Goal: Information Seeking & Learning: Learn about a topic

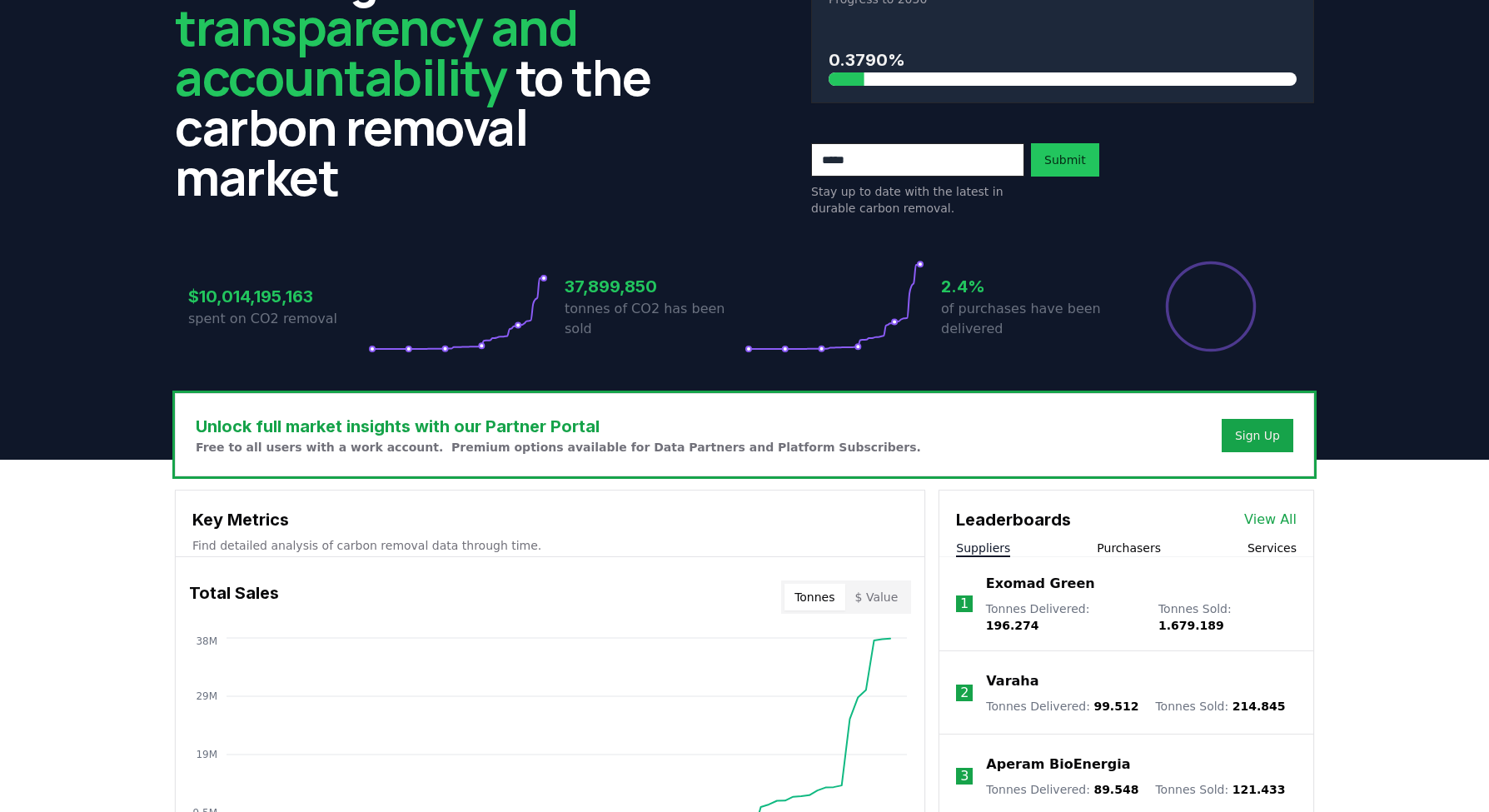
scroll to position [292, 0]
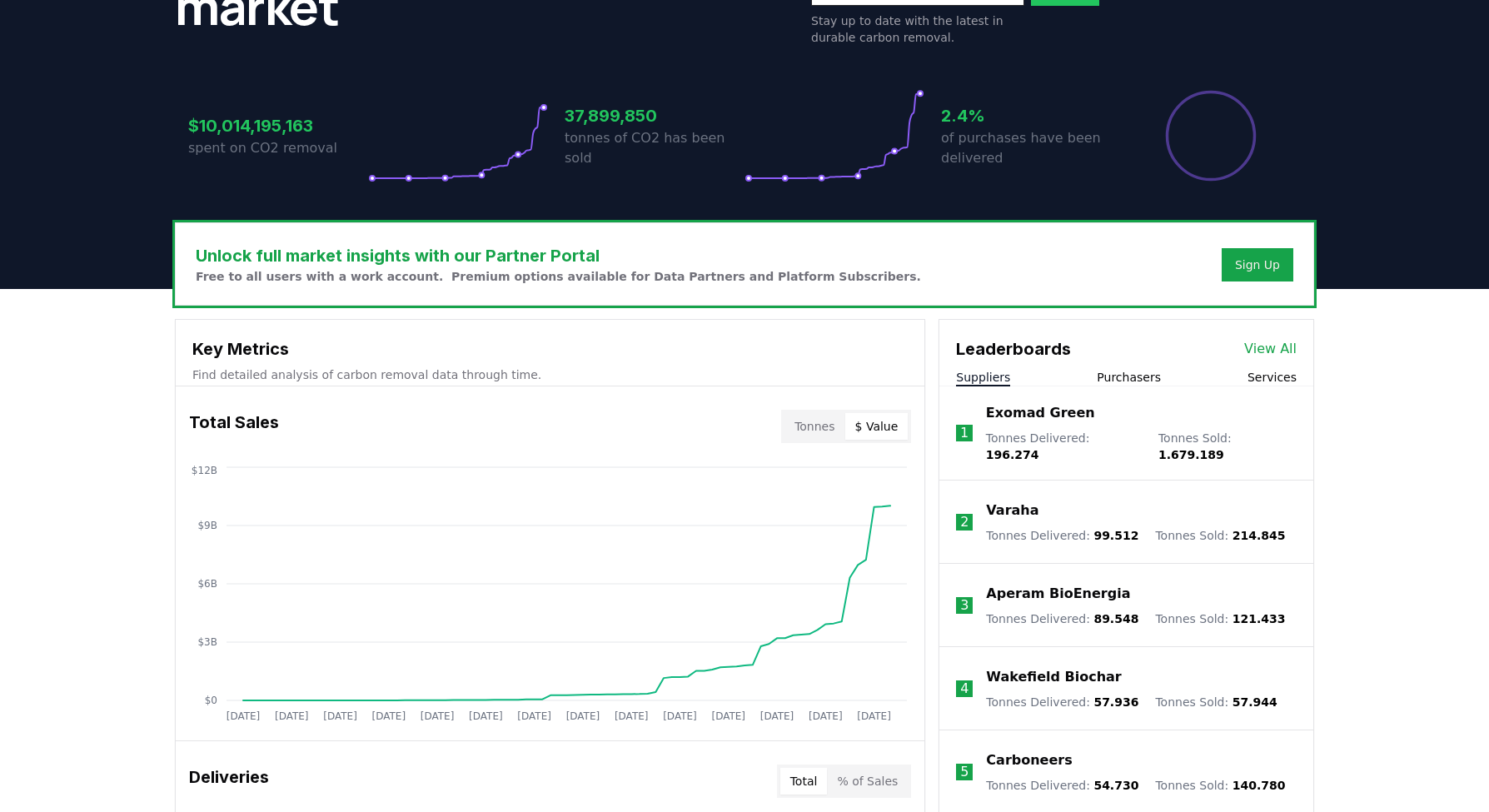
click at [871, 424] on button "$ Value" at bounding box center [877, 426] width 63 height 26
click at [793, 432] on button "Tonnes" at bounding box center [814, 426] width 60 height 26
click at [863, 422] on button "$ Value" at bounding box center [877, 426] width 63 height 26
click at [834, 426] on button "Tonnes" at bounding box center [814, 426] width 60 height 26
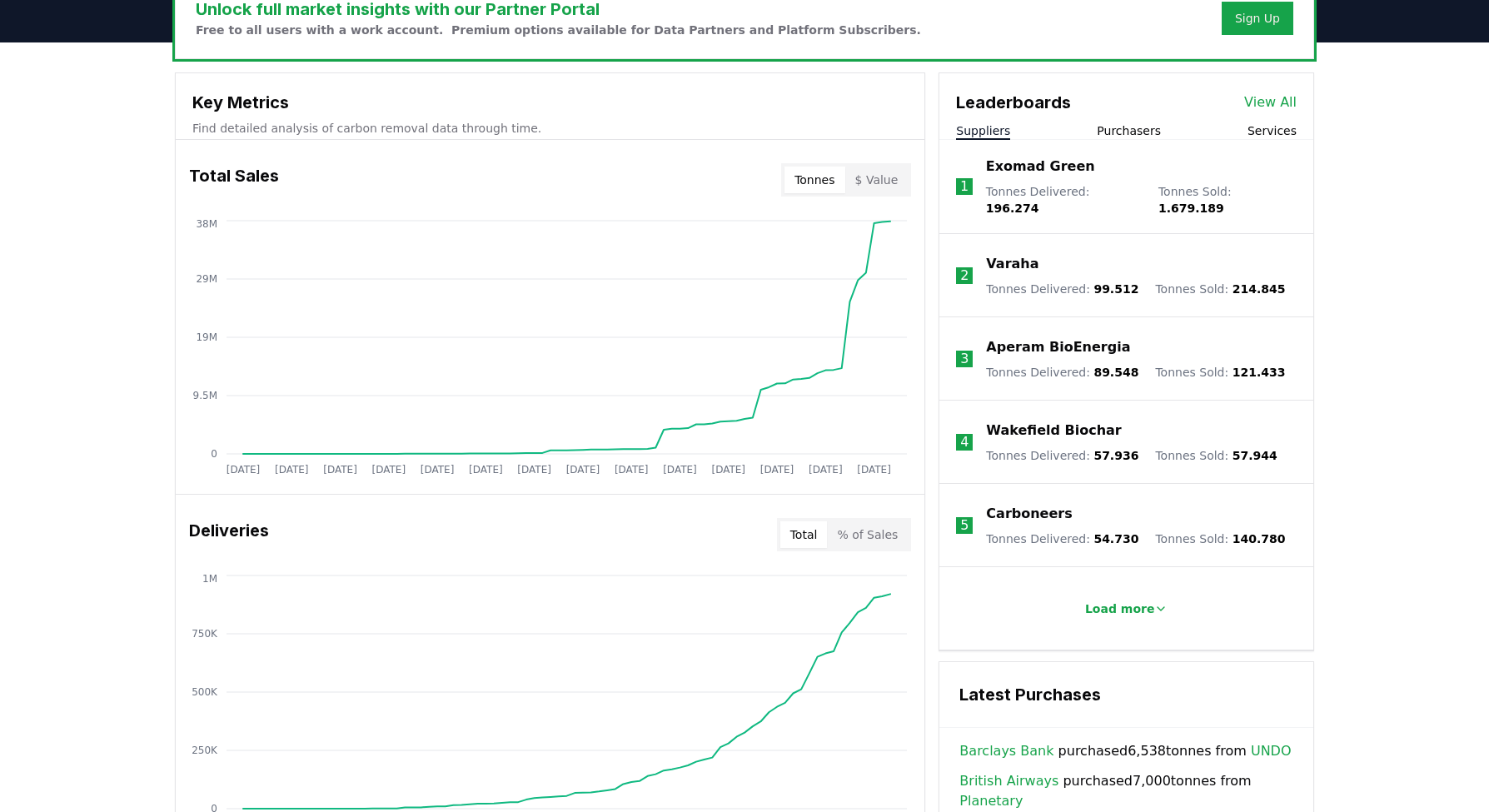
scroll to position [0, 0]
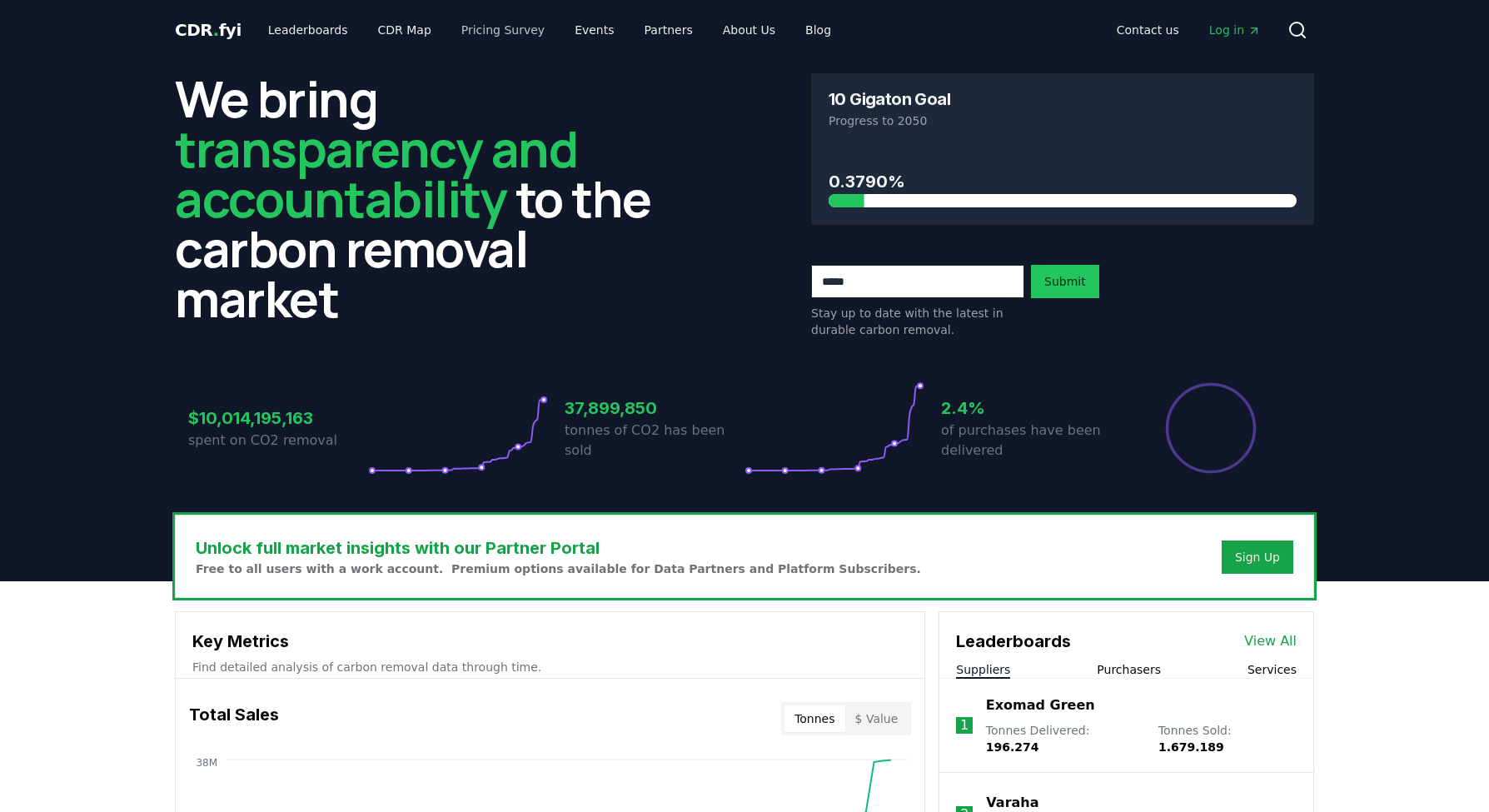
click at [474, 32] on link "Pricing Survey" at bounding box center [503, 30] width 110 height 30
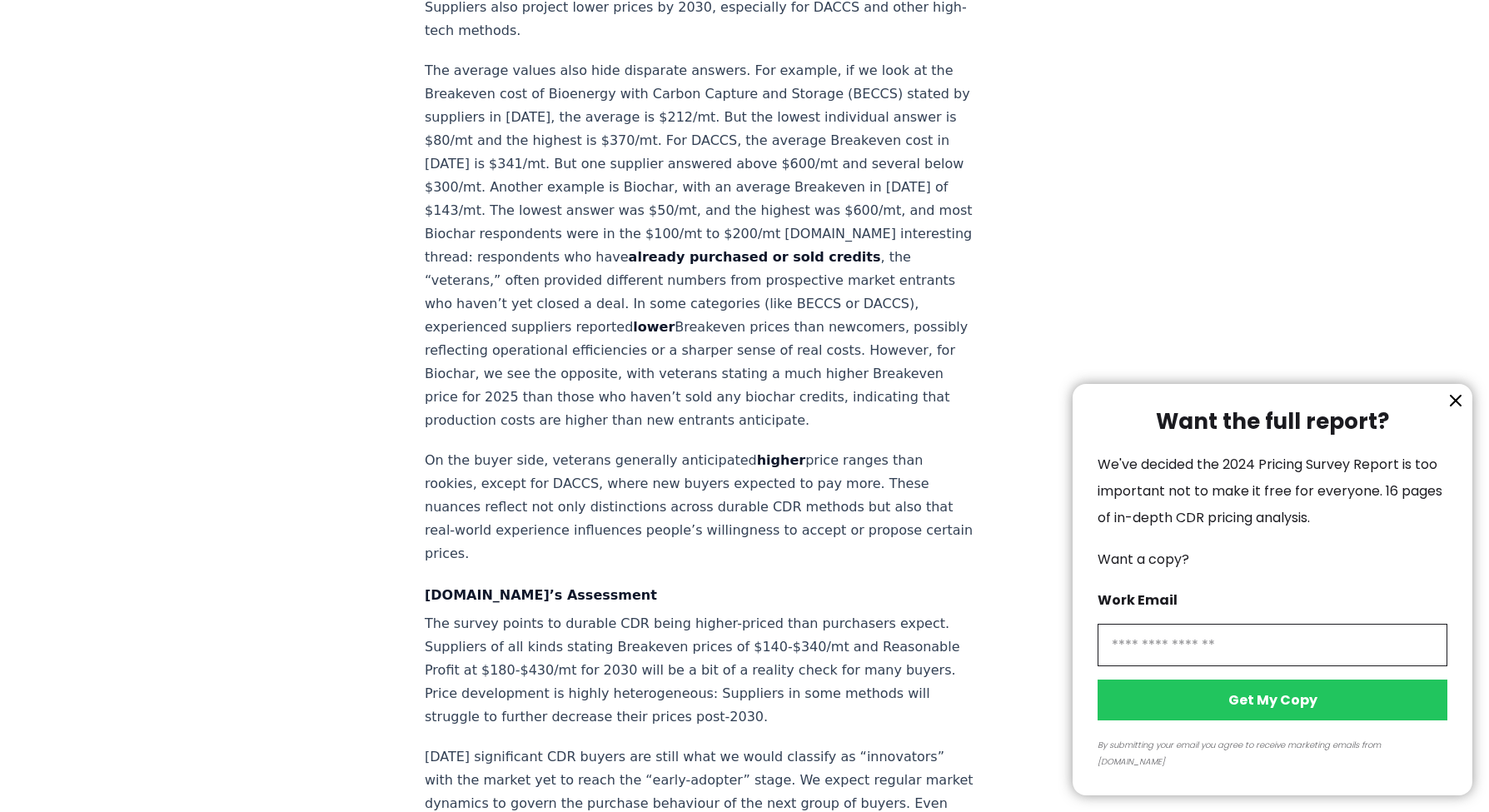
scroll to position [2186, 0]
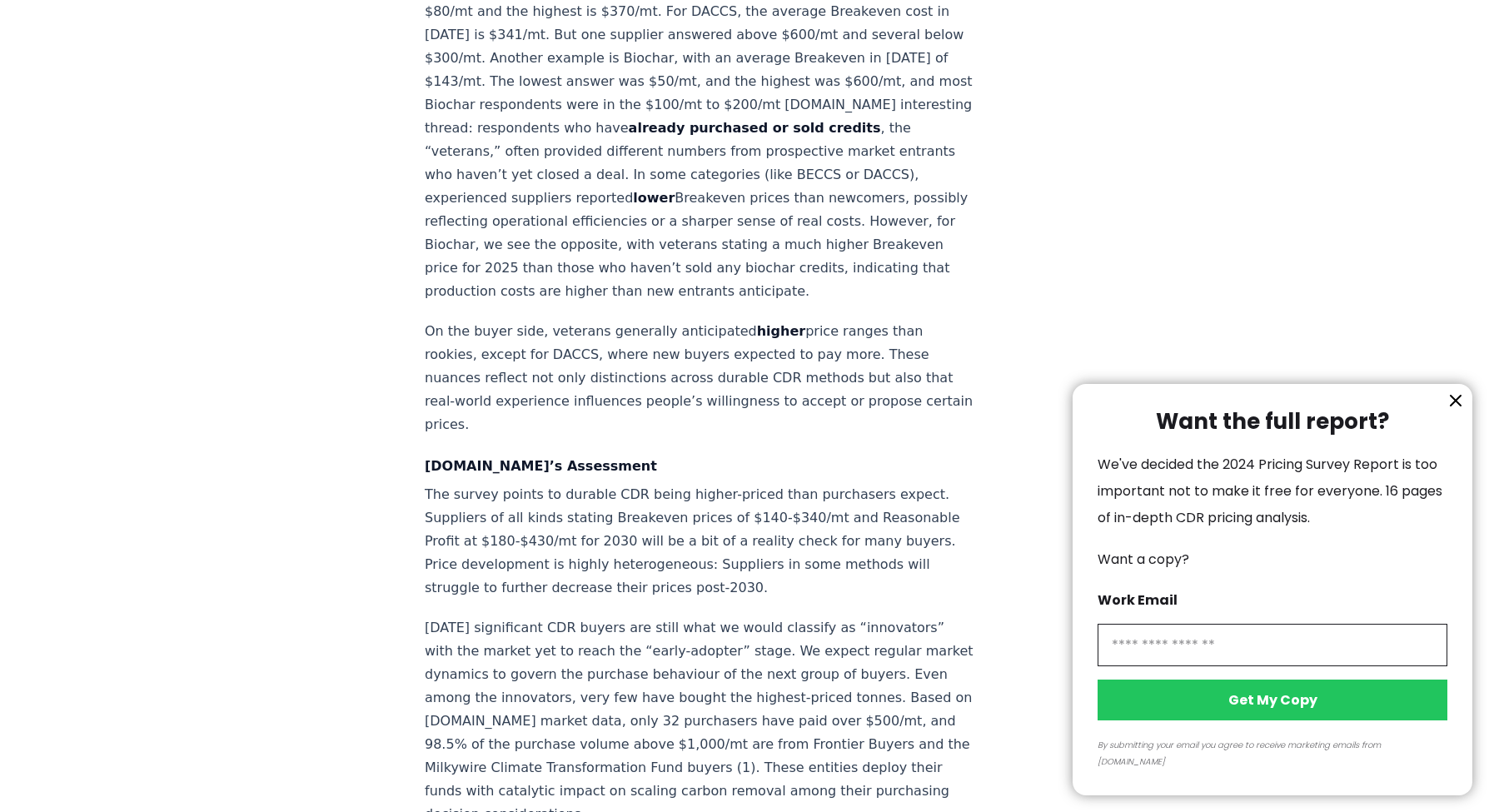
click at [1458, 411] on icon "information" at bounding box center [1455, 400] width 20 height 20
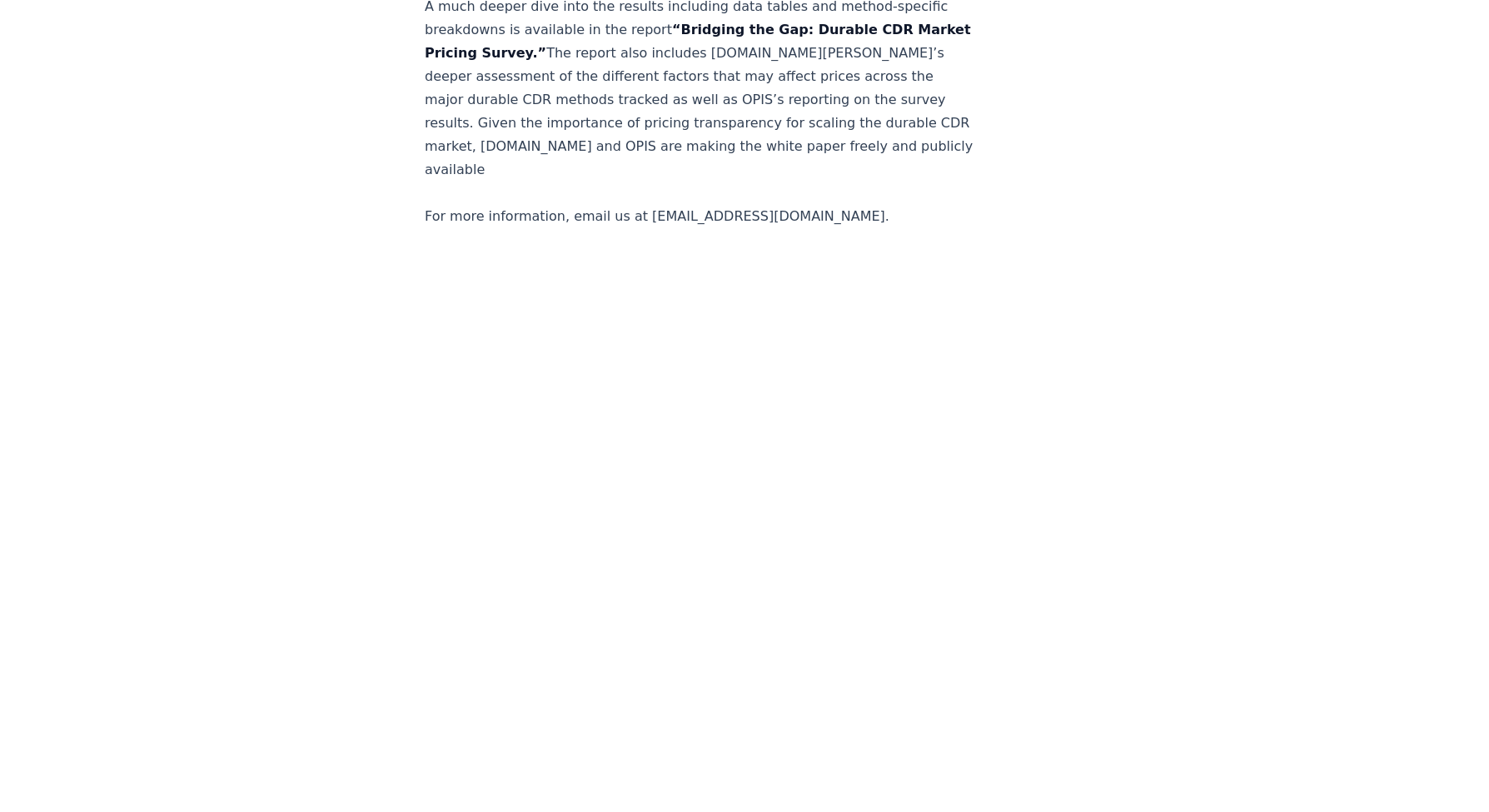
scroll to position [3270, 0]
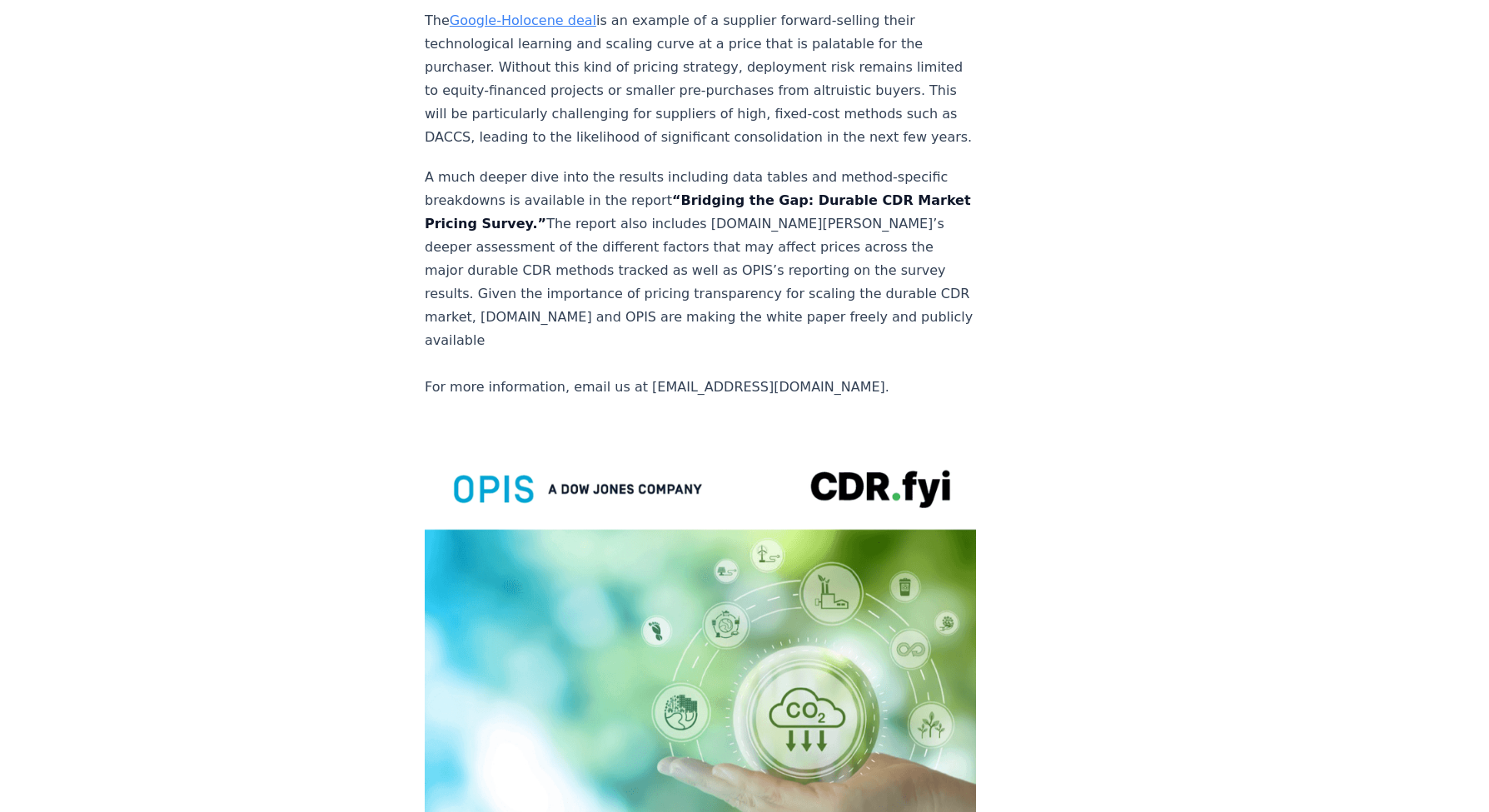
click at [662, 439] on img at bounding box center [700, 798] width 551 height 718
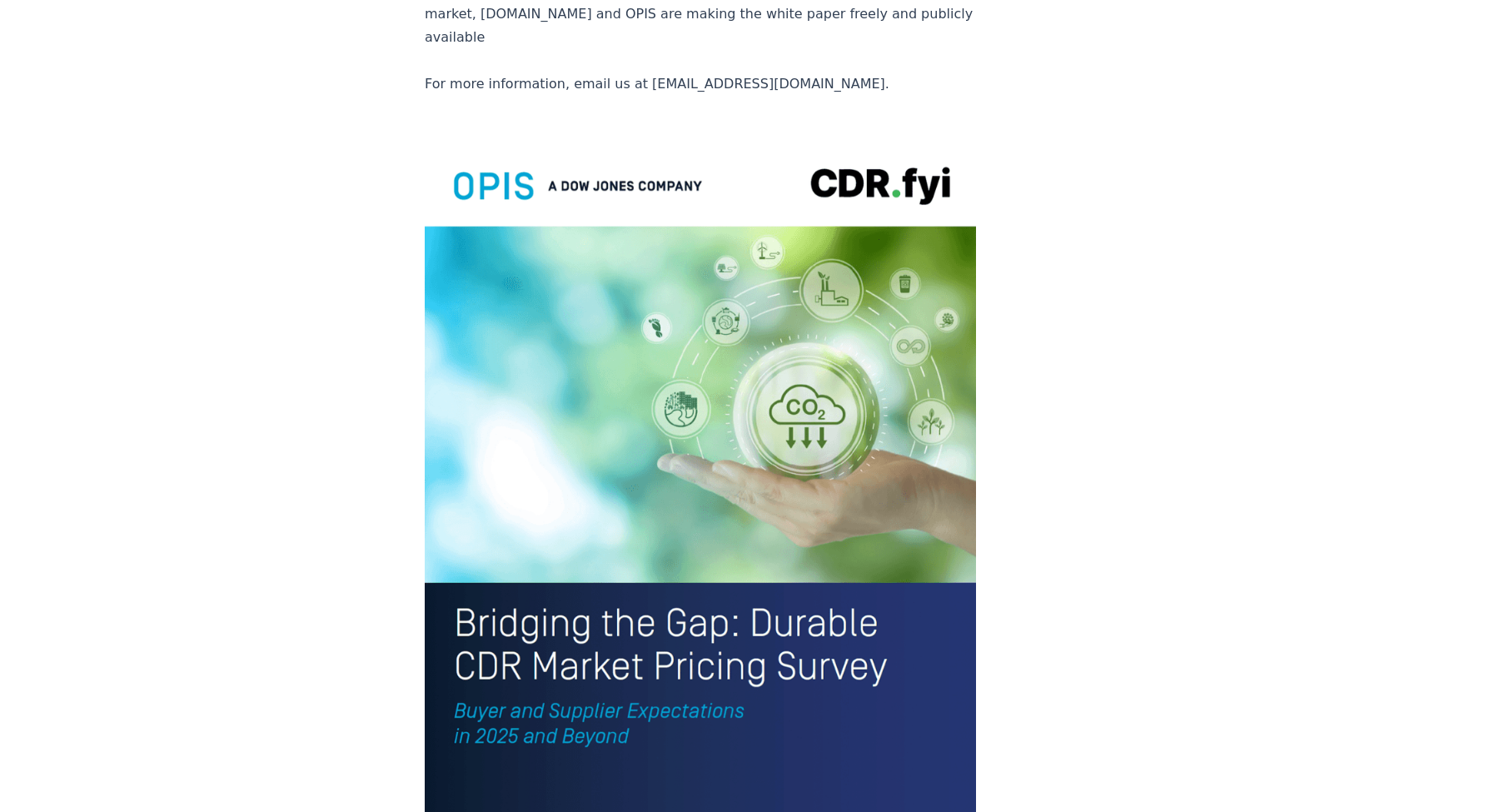
scroll to position [3626, 0]
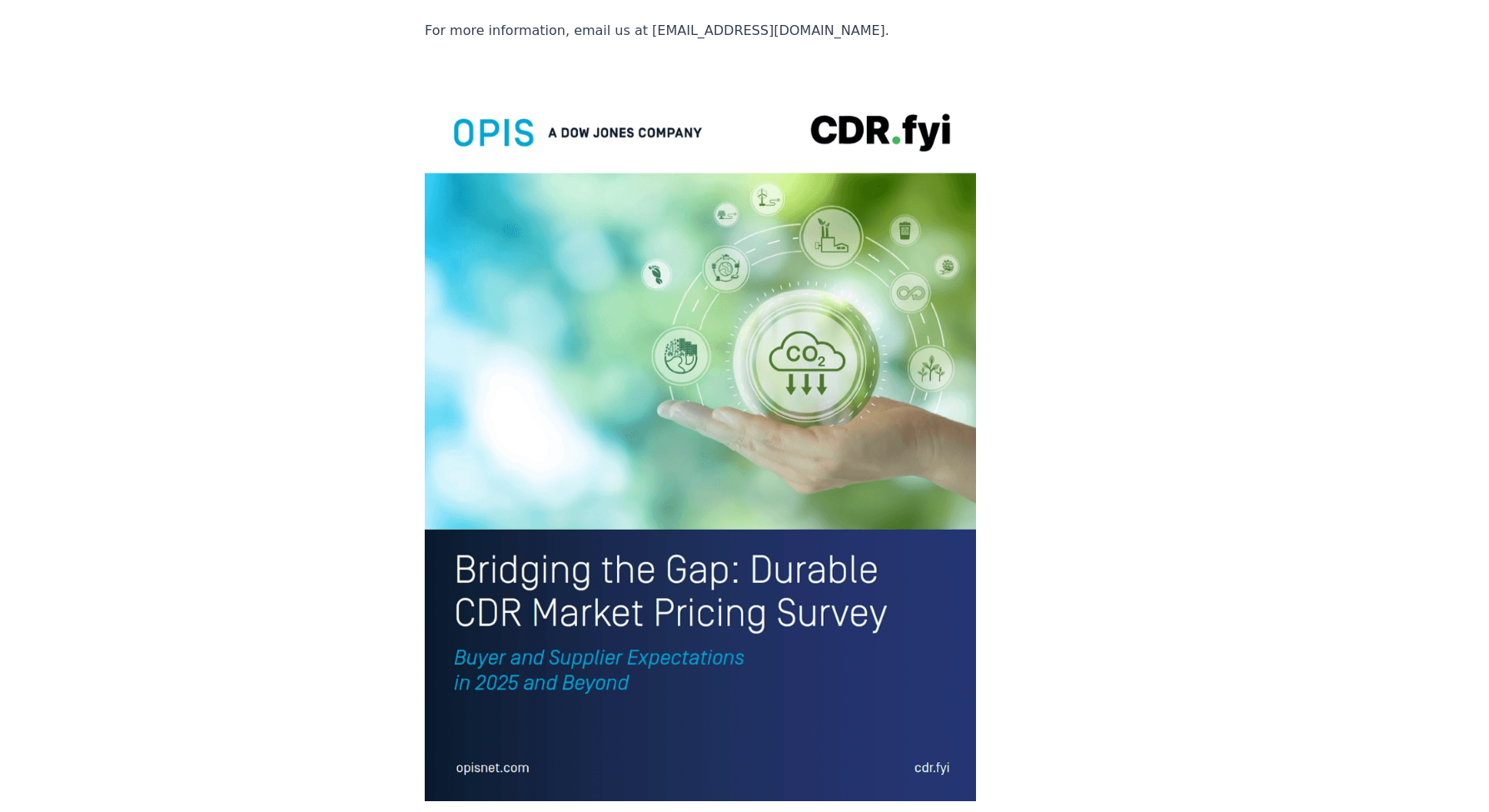
click at [599, 260] on img at bounding box center [700, 441] width 551 height 718
click at [515, 343] on img at bounding box center [700, 441] width 551 height 718
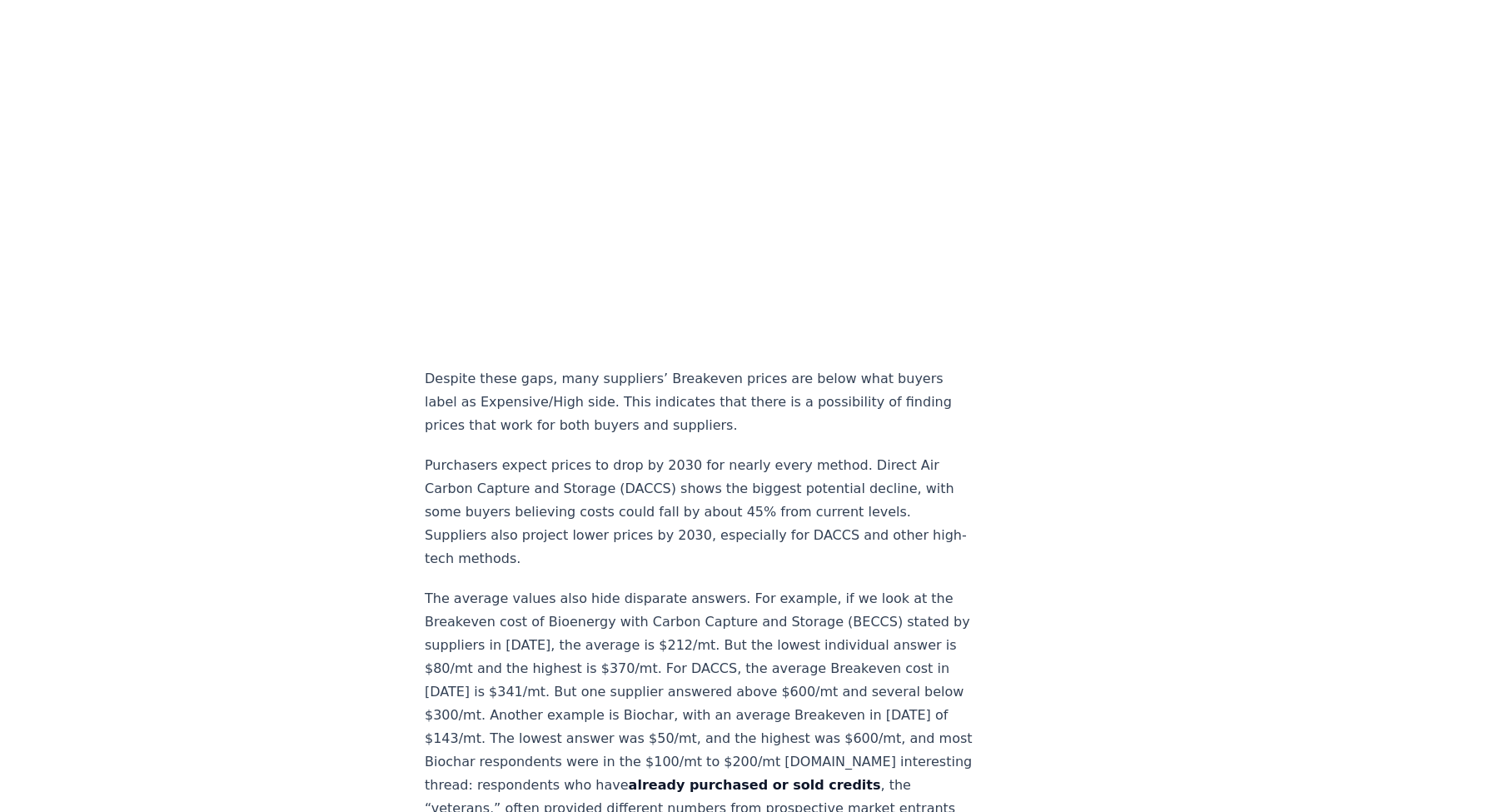
scroll to position [1161, 0]
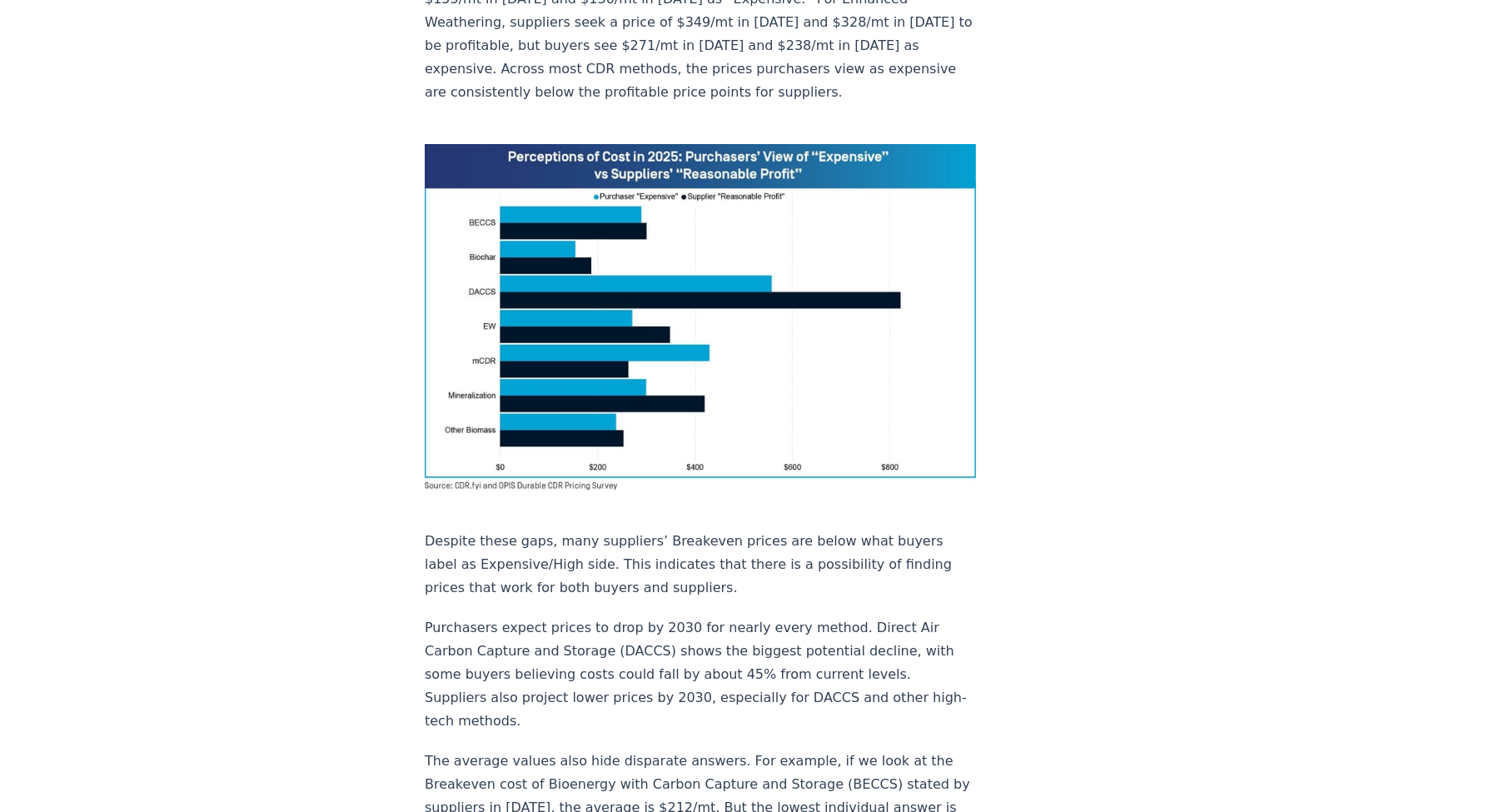
click at [561, 432] on img at bounding box center [700, 316] width 551 height 345
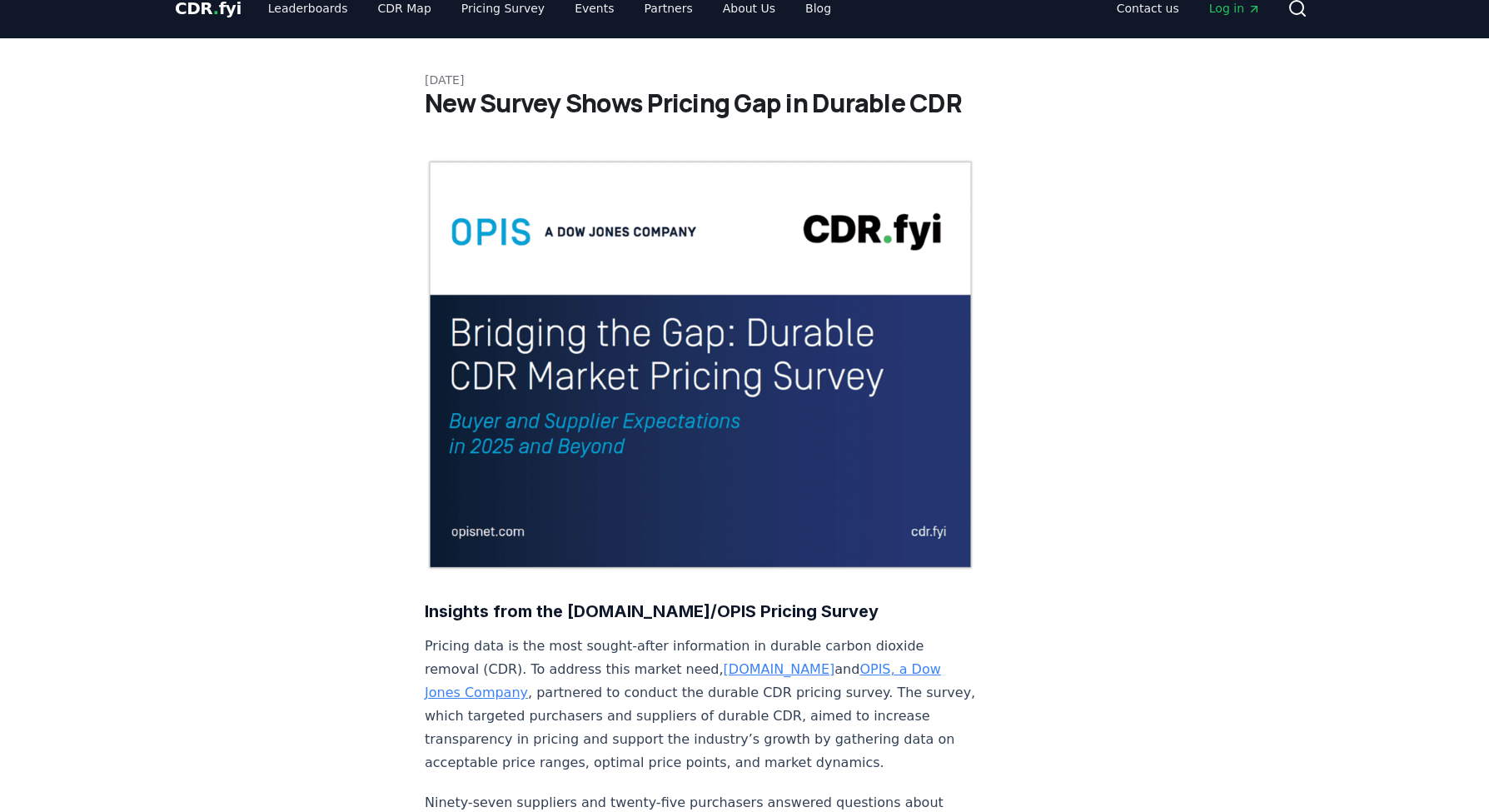
scroll to position [0, 0]
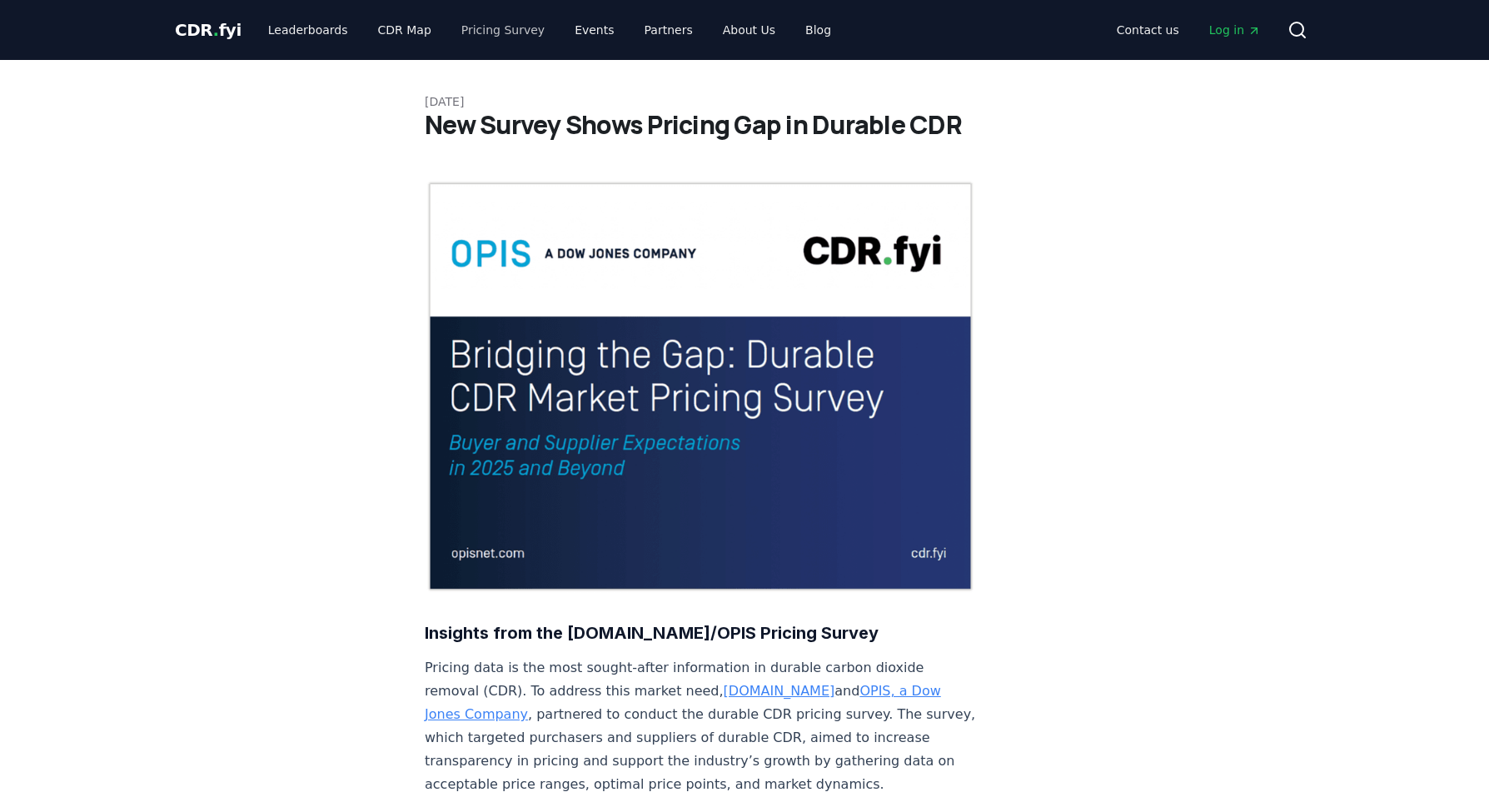
click at [488, 34] on link "Pricing Survey" at bounding box center [503, 30] width 110 height 30
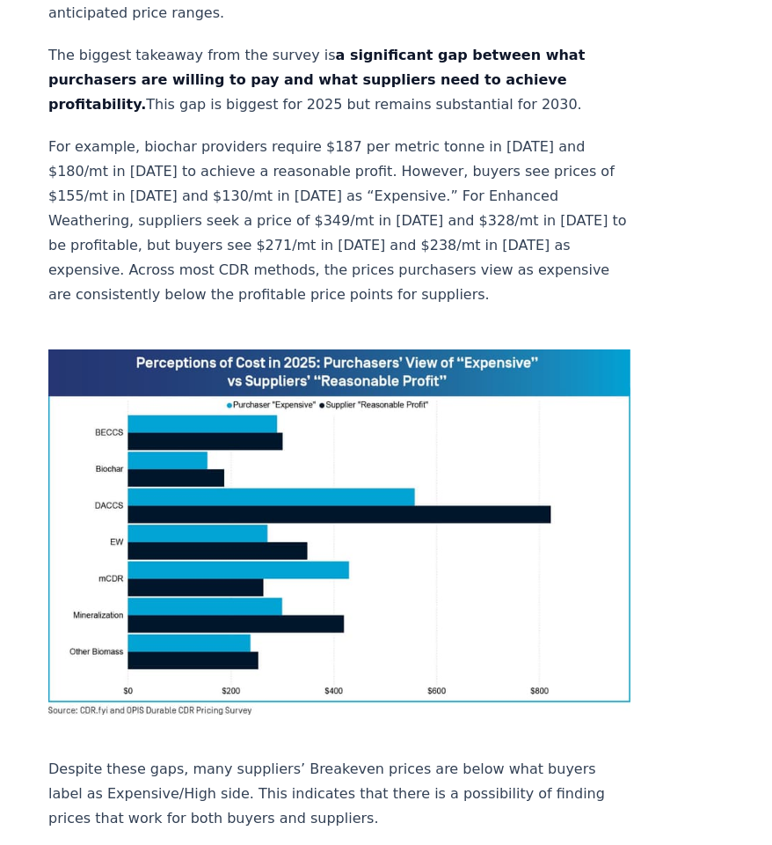
scroll to position [1042, 0]
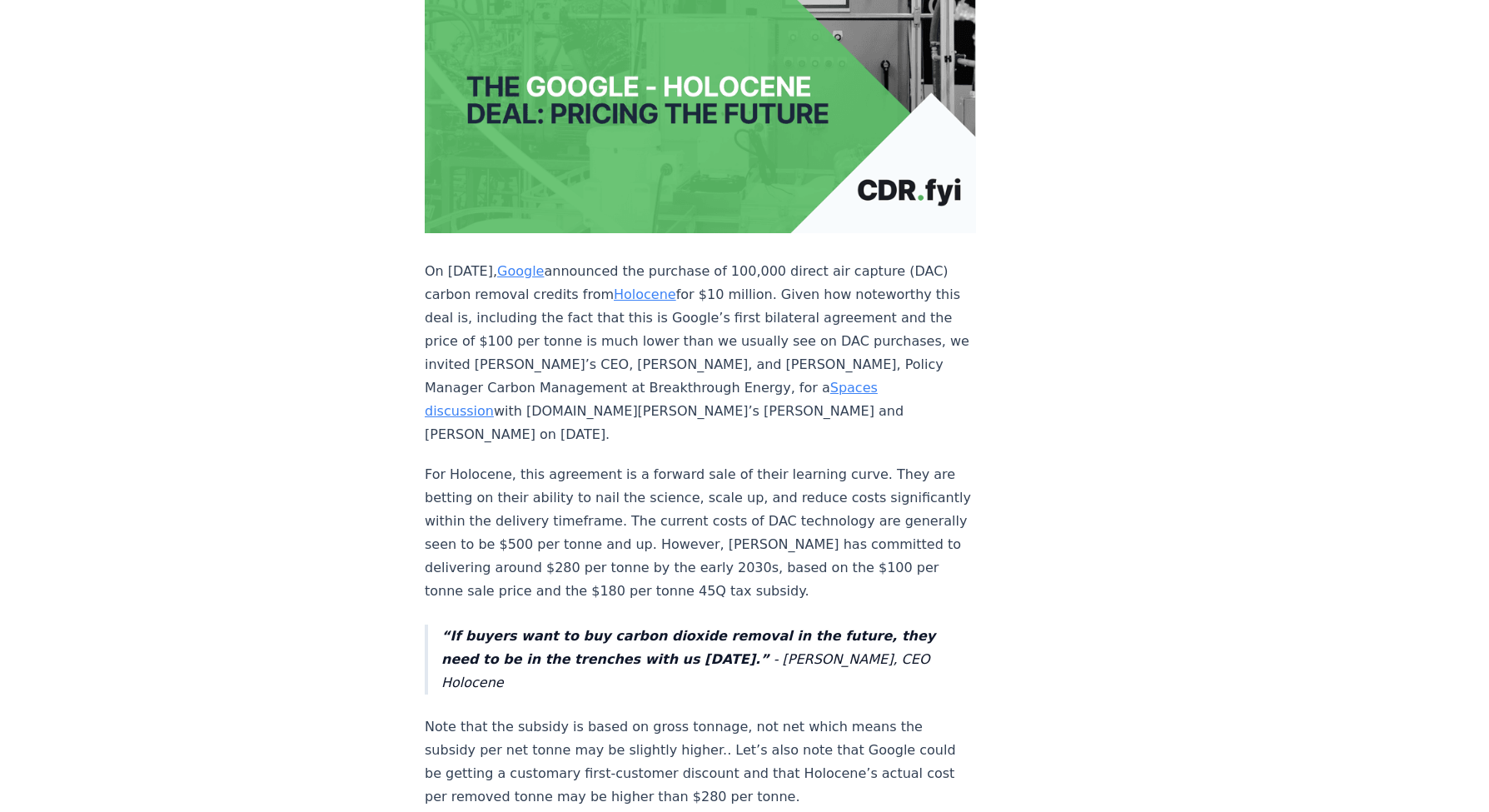
scroll to position [32, 0]
